Goal: Task Accomplishment & Management: Use online tool/utility

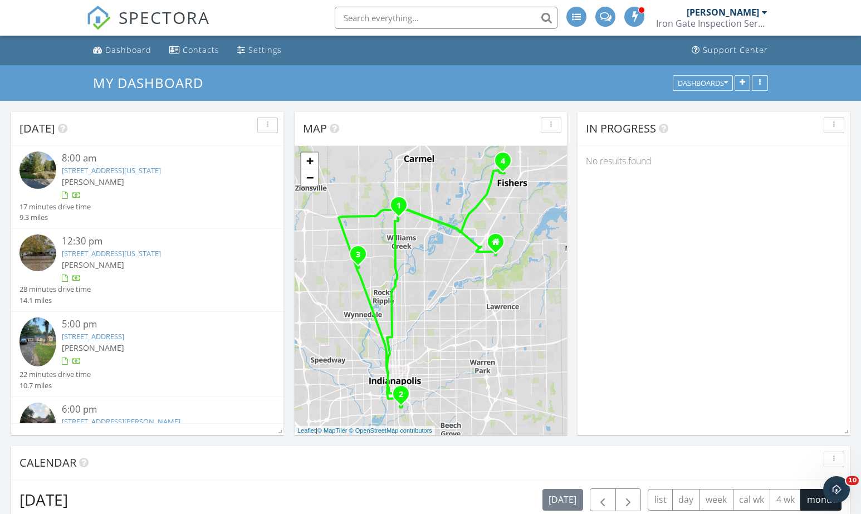
click at [124, 333] on link "6530 N Tremont St, Indianapolis, IN 46260" at bounding box center [93, 336] width 62 height 10
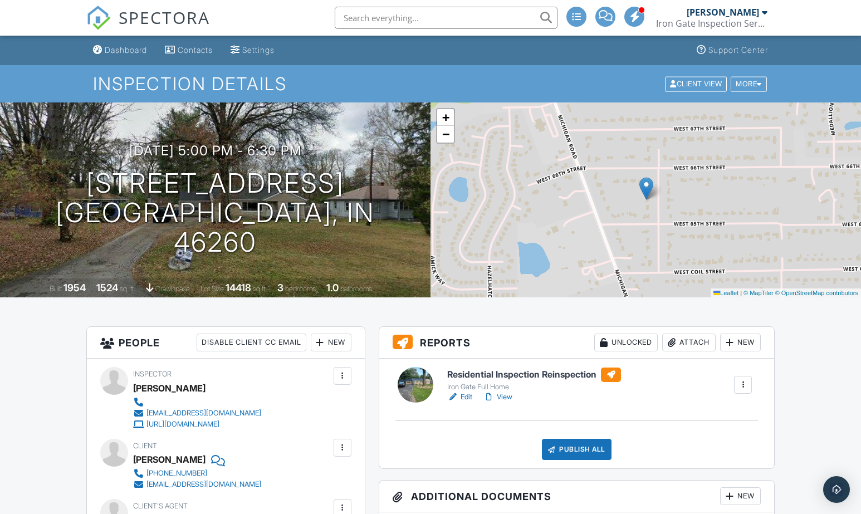
click at [523, 370] on h6 "Residential Inspection Reinspection" at bounding box center [534, 374] width 174 height 14
click at [745, 339] on div "New" at bounding box center [740, 342] width 41 height 18
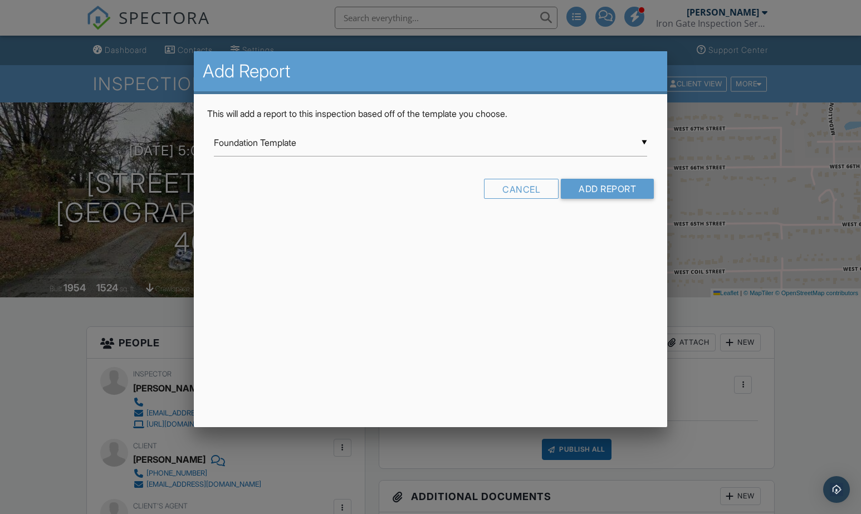
click at [335, 146] on div "▼ Foundation Template Foundation Template Iron Gate Full Home New Construction …" at bounding box center [430, 142] width 433 height 27
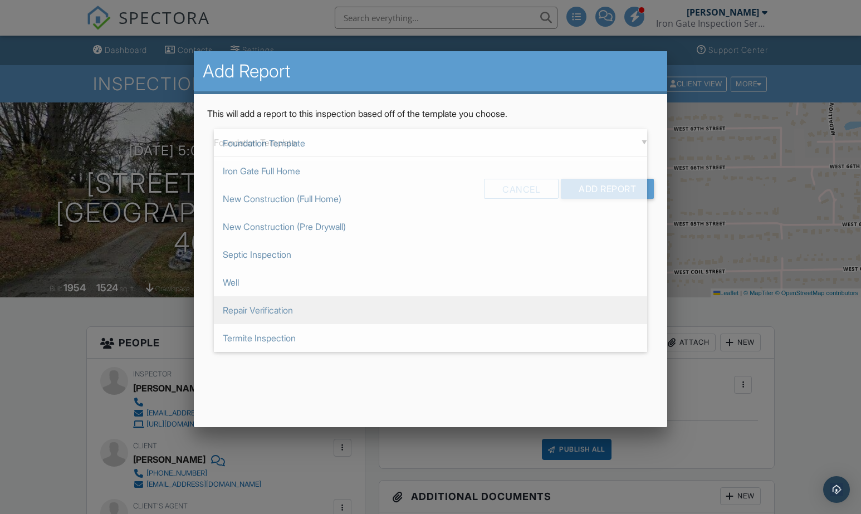
click at [274, 309] on span "Repair Verification" at bounding box center [430, 310] width 433 height 28
type input "Repair Verification"
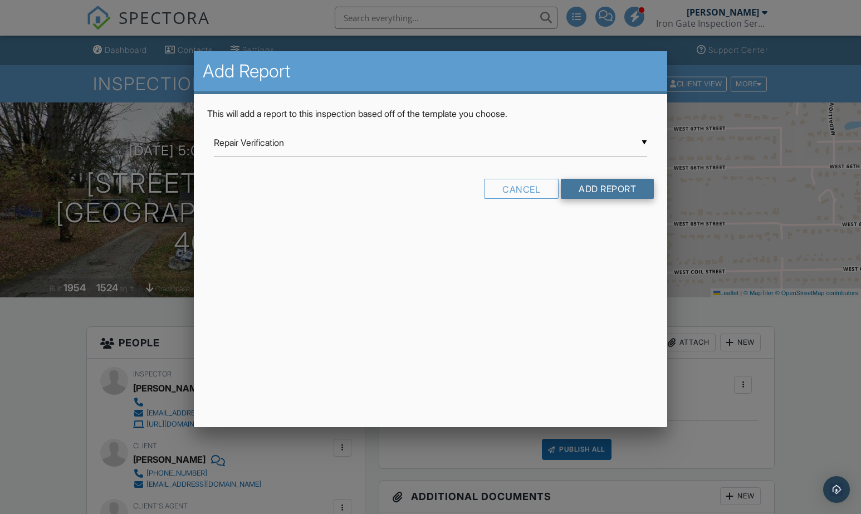
click at [599, 188] on input "Add Report" at bounding box center [607, 189] width 93 height 20
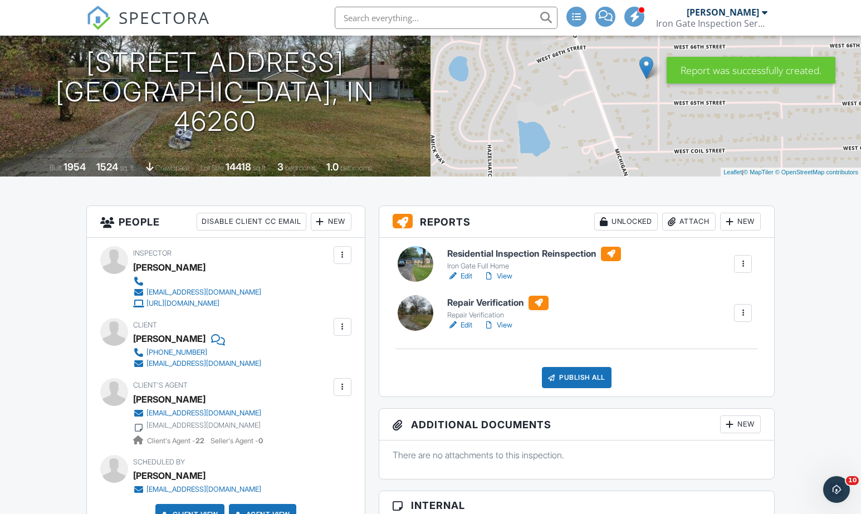
scroll to position [121, 0]
click at [489, 301] on h6 "Repair Verification" at bounding box center [497, 302] width 101 height 14
click at [744, 313] on div at bounding box center [742, 312] width 11 height 11
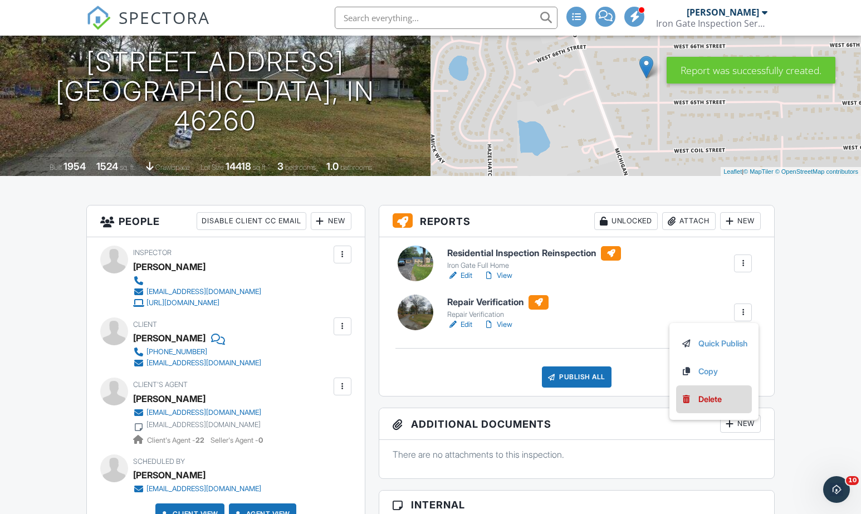
click at [691, 402] on link "Delete" at bounding box center [713, 399] width 67 height 12
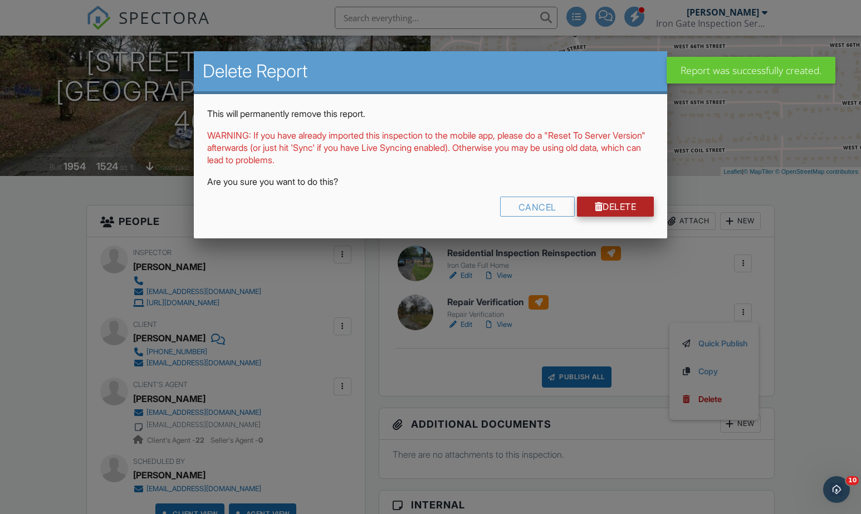
click at [627, 210] on link "Delete" at bounding box center [615, 207] width 77 height 20
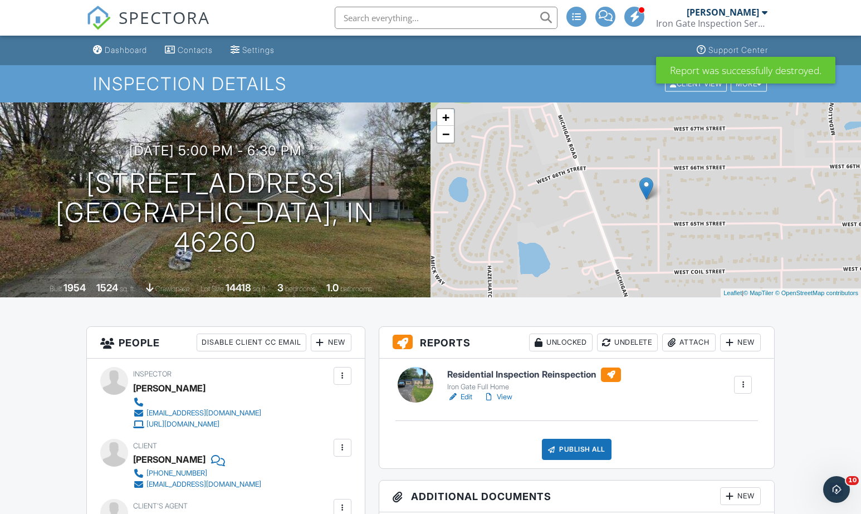
click at [738, 343] on div "New" at bounding box center [740, 342] width 41 height 18
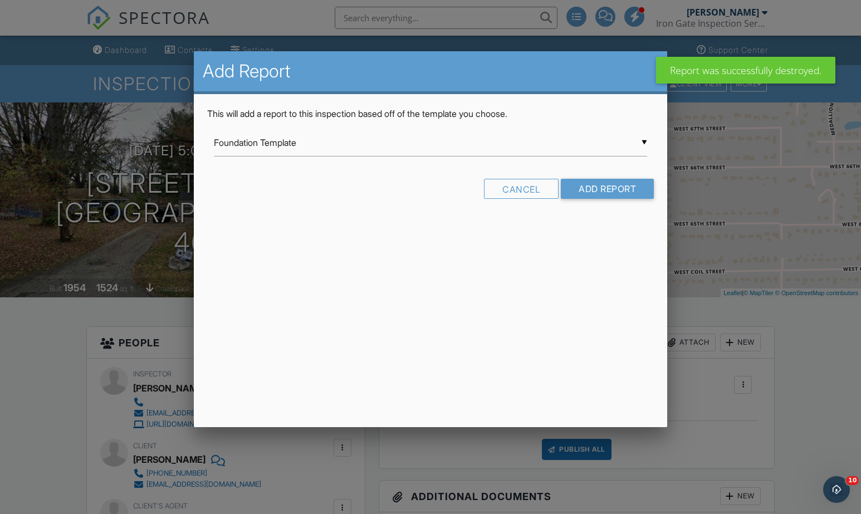
click at [363, 145] on div "▼ Foundation Template Foundation Template Iron Gate Full Home New Construction …" at bounding box center [430, 142] width 433 height 27
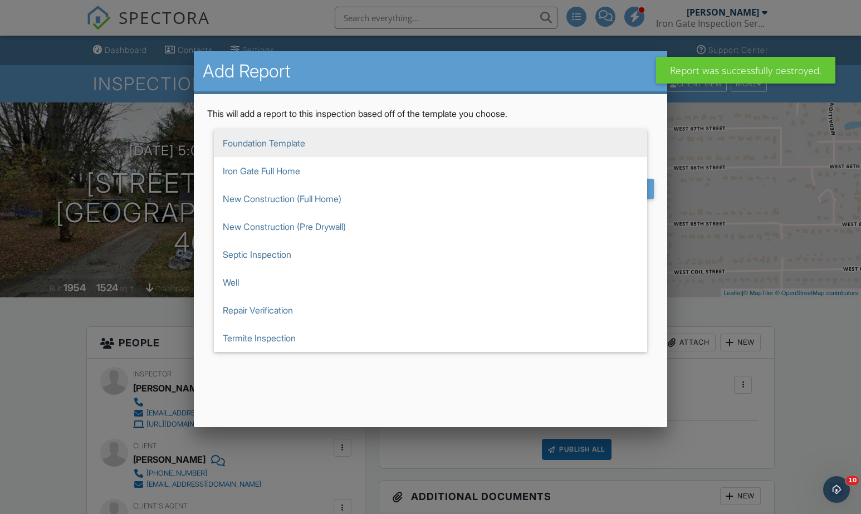
click at [584, 111] on p "This will add a report to this inspection based off of the template you choose." at bounding box center [430, 113] width 446 height 12
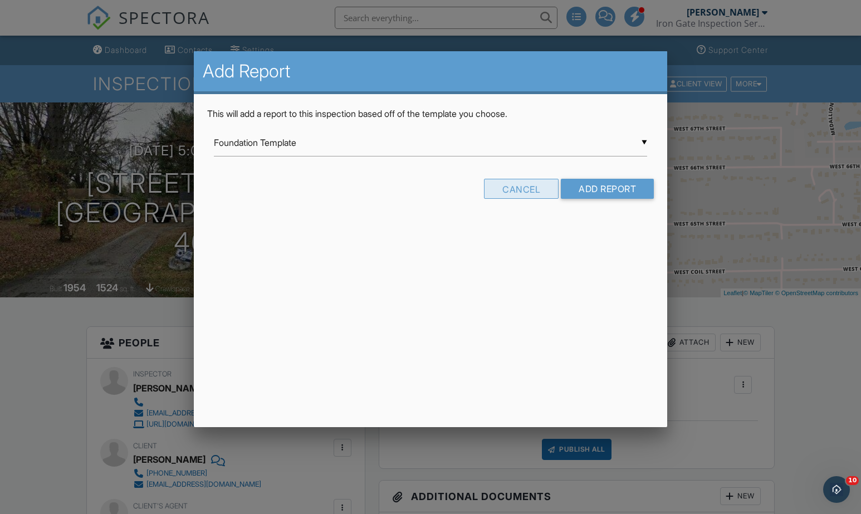
click at [524, 181] on div "Cancel" at bounding box center [521, 189] width 75 height 20
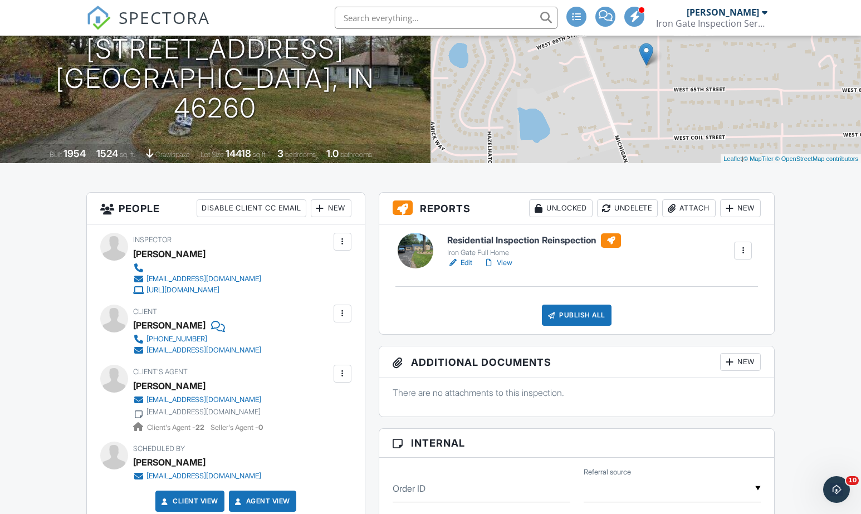
scroll to position [134, 0]
click at [488, 238] on h6 "Residential Inspection Reinspection" at bounding box center [534, 241] width 174 height 14
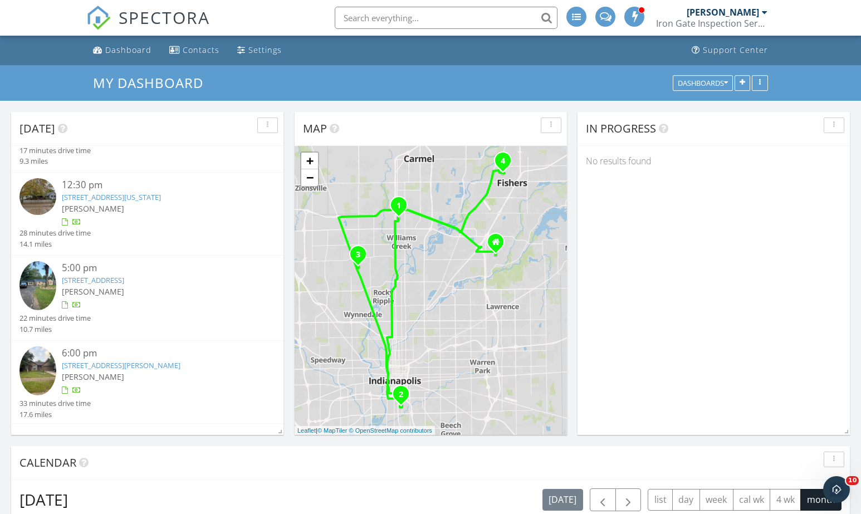
scroll to position [55, 0]
click at [109, 367] on link "[STREET_ADDRESS][PERSON_NAME]" at bounding box center [121, 366] width 119 height 10
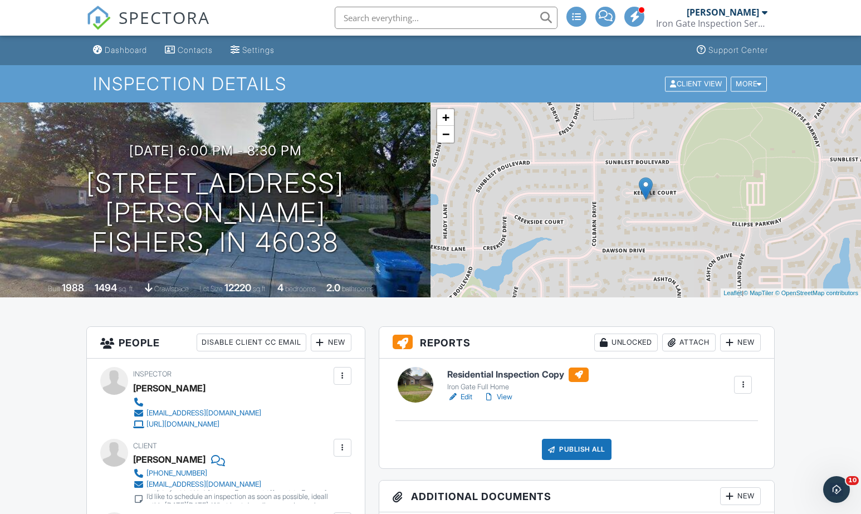
click at [505, 371] on h6 "Residential Inspection Copy" at bounding box center [517, 374] width 141 height 14
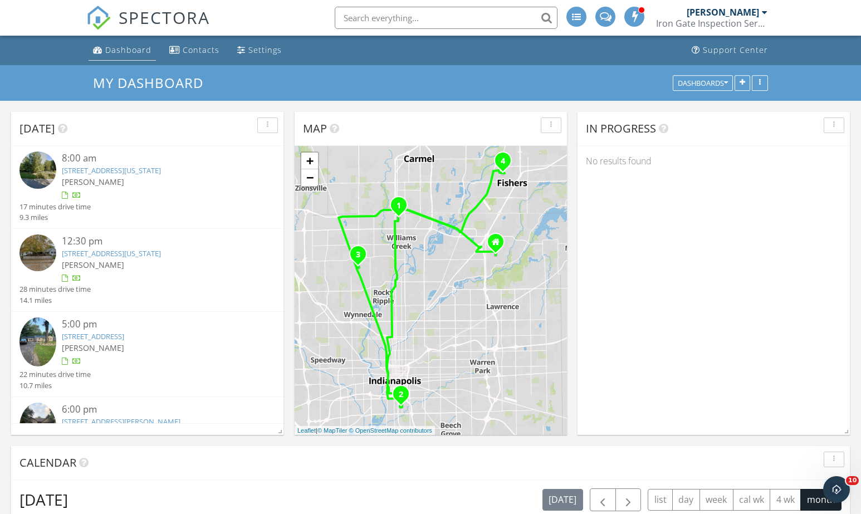
click at [129, 49] on div "Dashboard" at bounding box center [128, 50] width 46 height 11
click at [124, 332] on link "[STREET_ADDRESS]" at bounding box center [93, 336] width 62 height 10
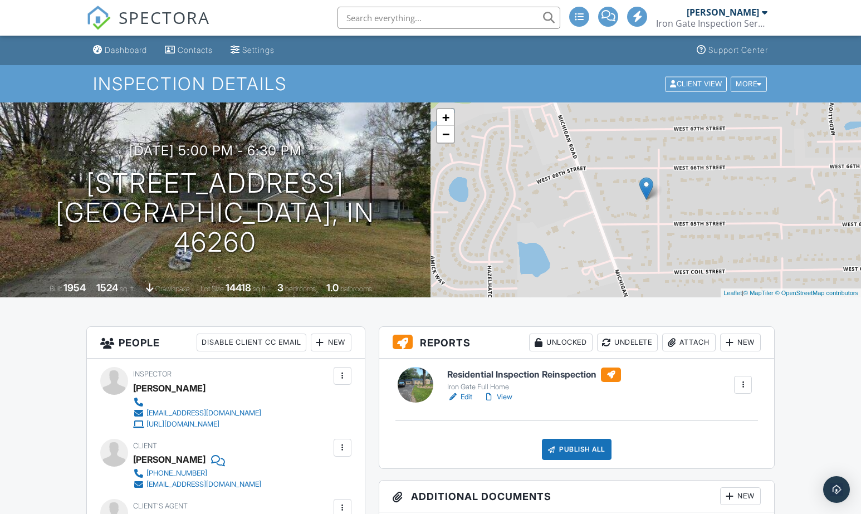
click at [463, 377] on h6 "Residential Inspection Reinspection" at bounding box center [534, 374] width 174 height 14
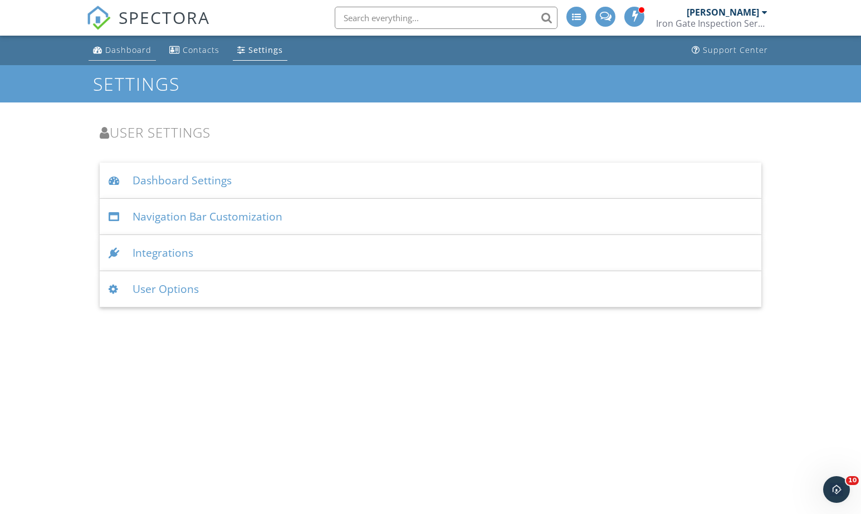
click at [138, 52] on div "Dashboard" at bounding box center [128, 50] width 46 height 11
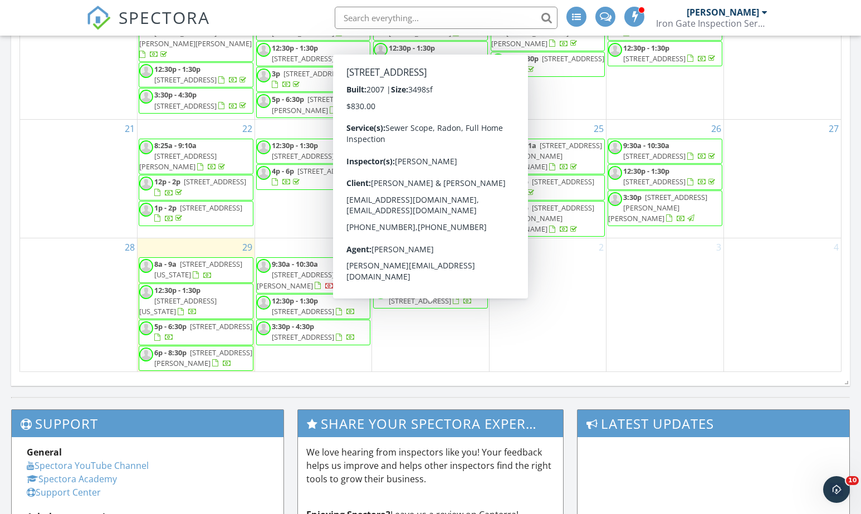
scroll to position [606, 0]
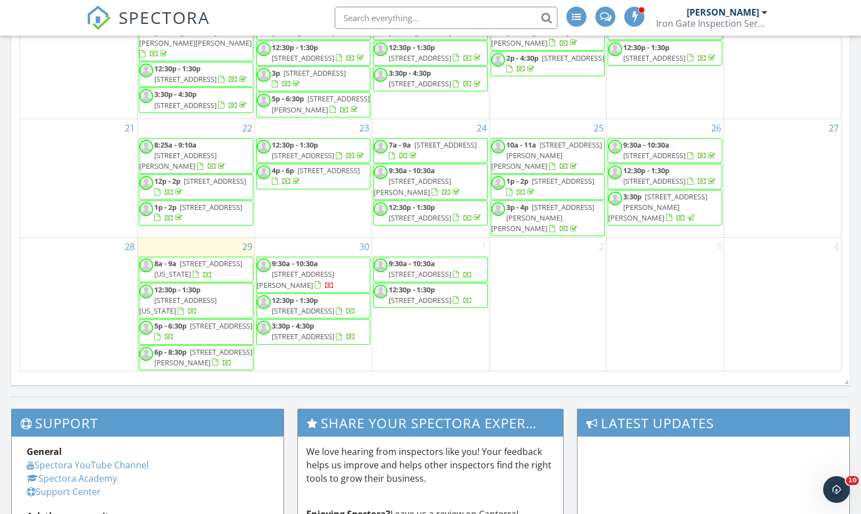
click at [665, 338] on div "3" at bounding box center [664, 305] width 117 height 134
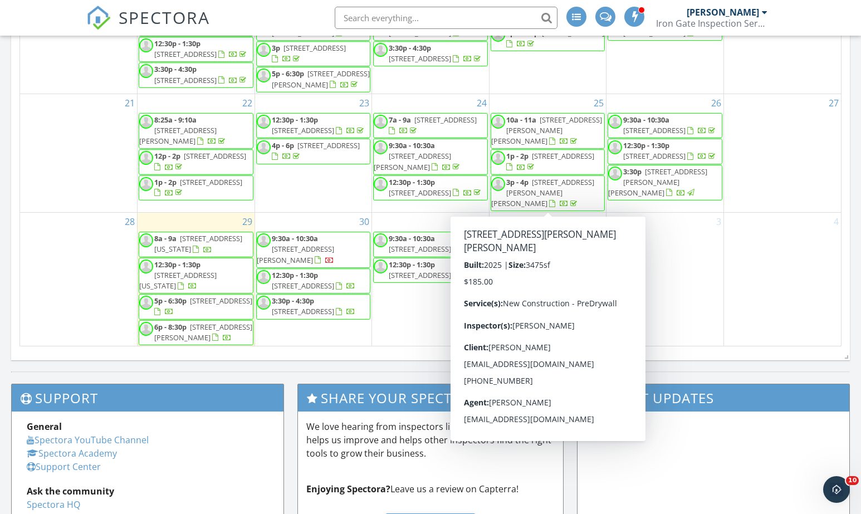
scroll to position [205, 0]
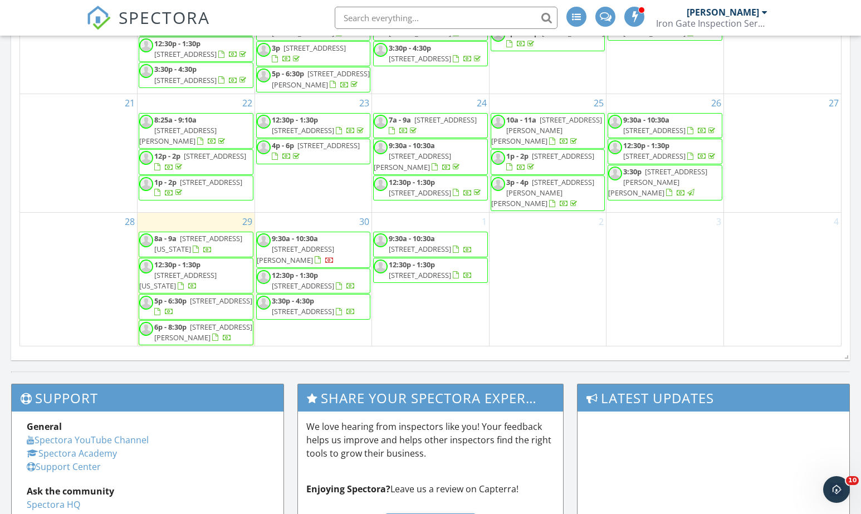
click at [772, 302] on div "4" at bounding box center [782, 280] width 117 height 134
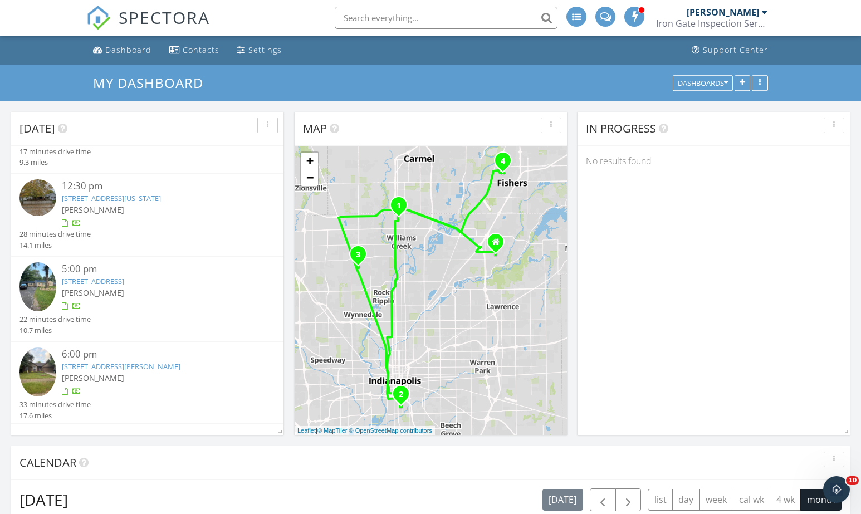
scroll to position [51, 0]
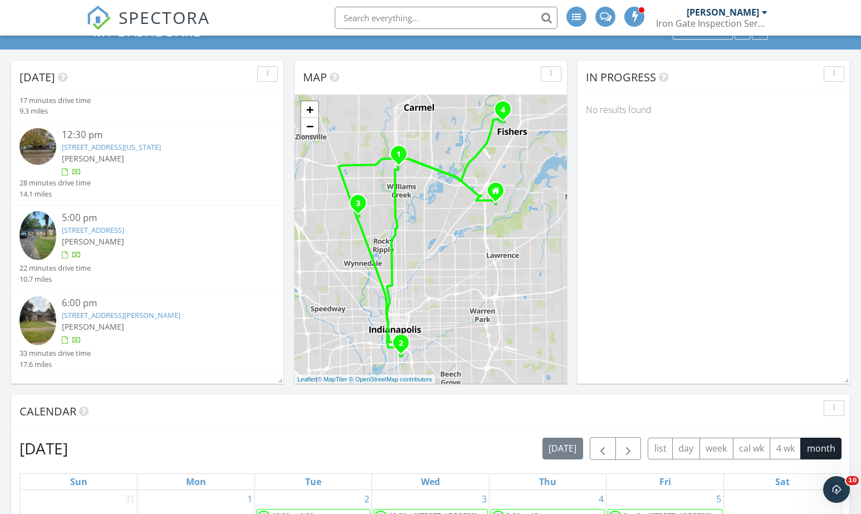
click at [124, 232] on link "6530 N Tremont St, Indianapolis, IN 46260" at bounding box center [93, 230] width 62 height 10
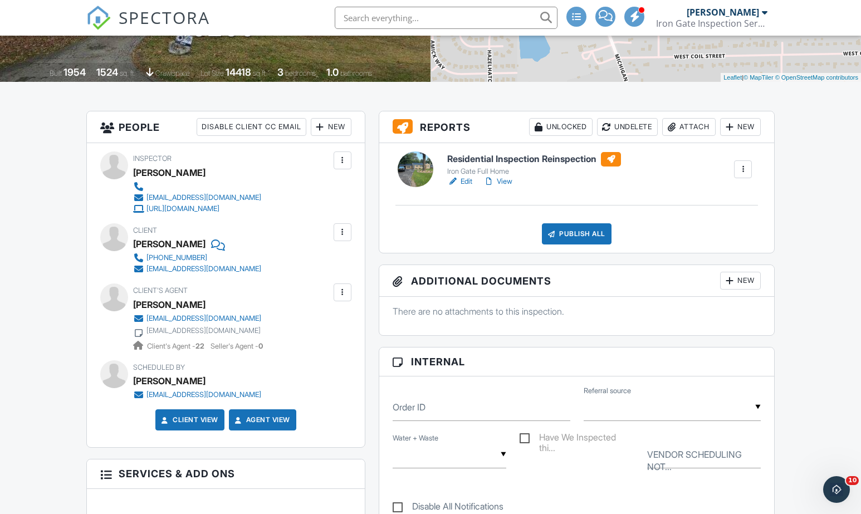
click at [540, 159] on h6 "Residential Inspection Reinspection" at bounding box center [534, 159] width 174 height 14
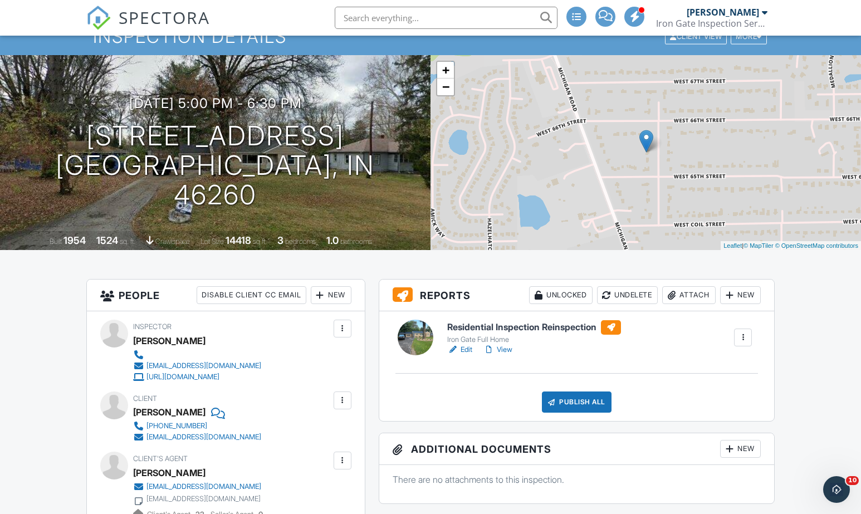
scroll to position [41, 0]
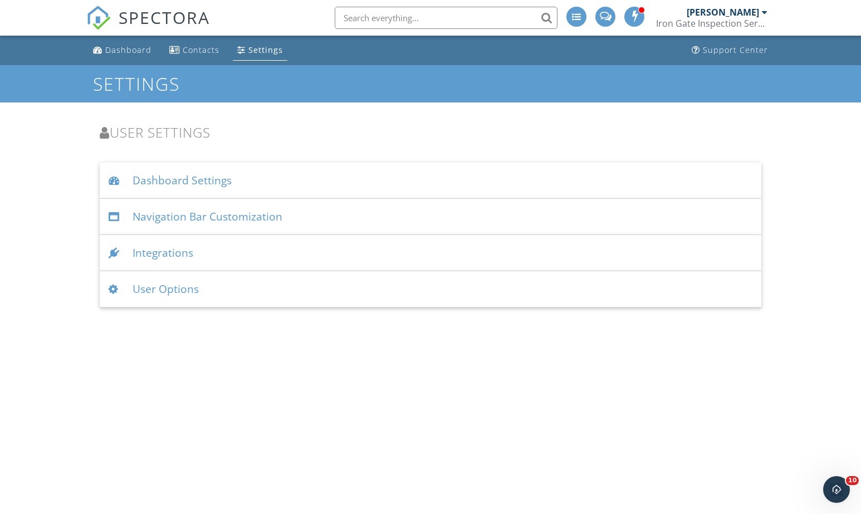
click at [148, 288] on div "User Options" at bounding box center [431, 289] width 662 height 36
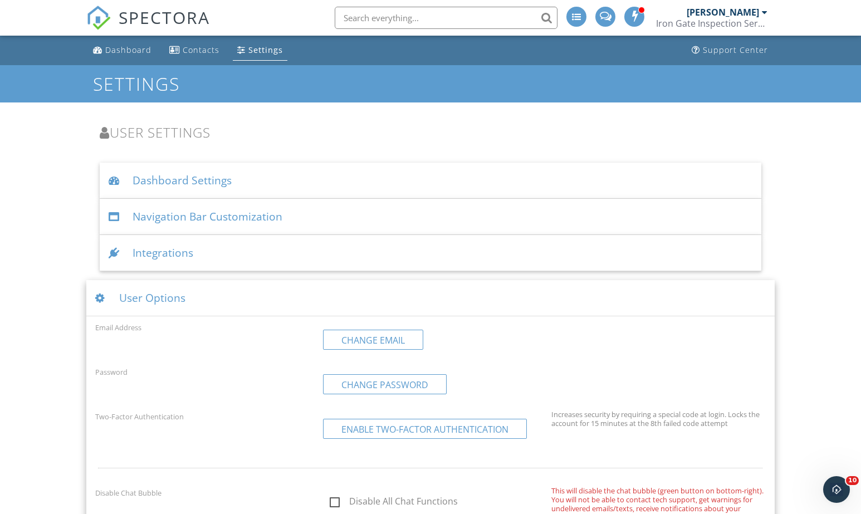
click at [157, 179] on div "Dashboard Settings" at bounding box center [431, 181] width 662 height 36
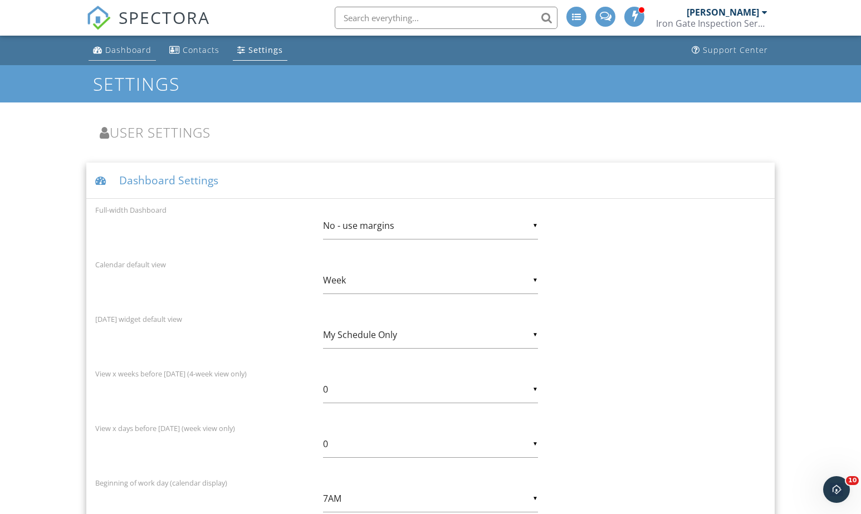
click at [135, 46] on div "Dashboard" at bounding box center [128, 50] width 46 height 11
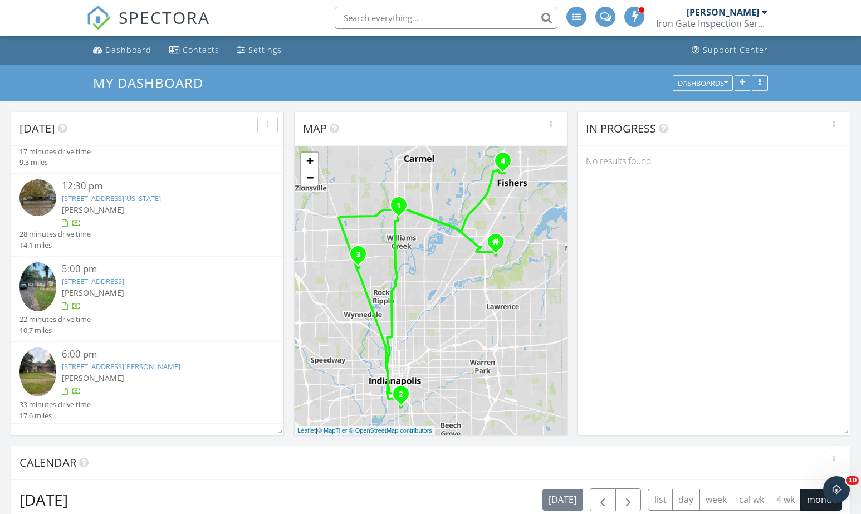
click at [636, 14] on span at bounding box center [634, 16] width 11 height 10
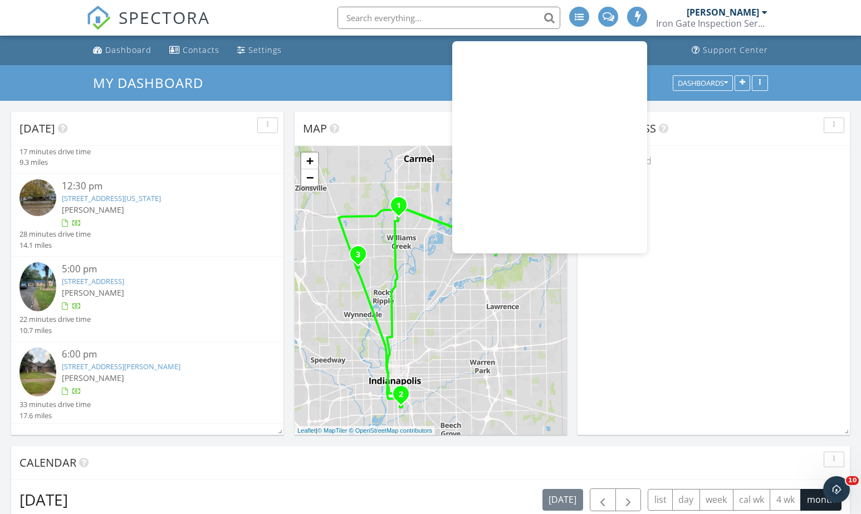
click at [636, 14] on span at bounding box center [637, 16] width 11 height 10
